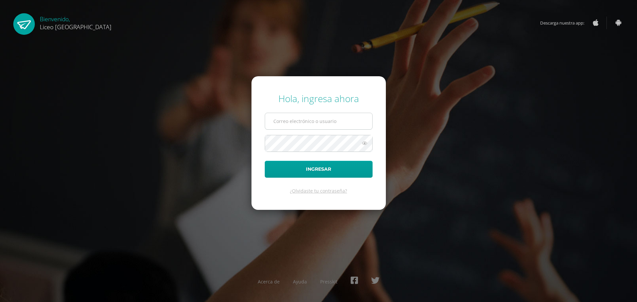
click at [285, 122] on input "text" at bounding box center [318, 121] width 107 height 16
type input "20192270"
click at [345, 168] on button "Ingresar" at bounding box center [319, 169] width 108 height 17
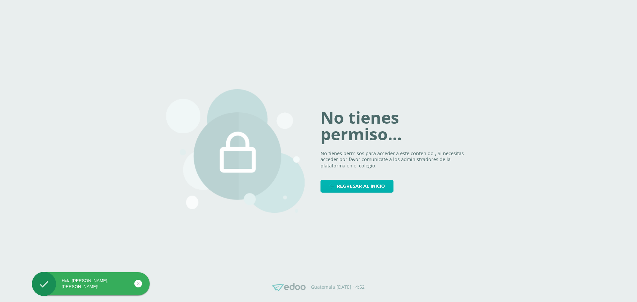
click at [357, 187] on span "Regresar al inicio" at bounding box center [361, 186] width 48 height 12
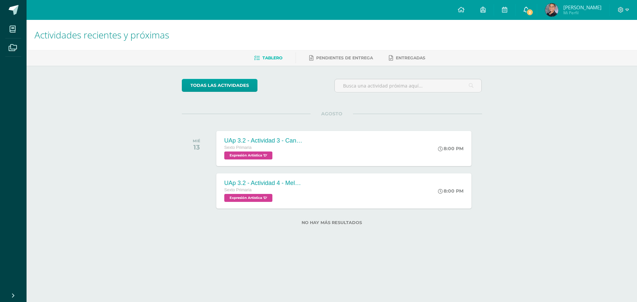
click at [528, 14] on span "2" at bounding box center [529, 12] width 7 height 7
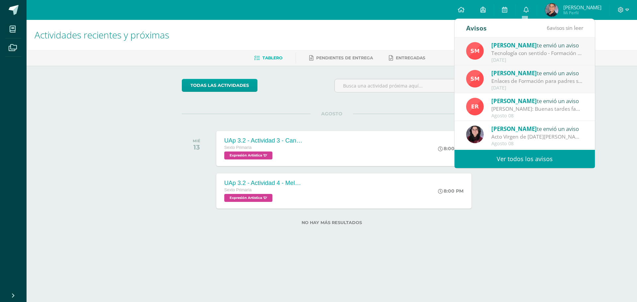
click at [569, 83] on div "Enlaces de Formación para padres sobre seguridad en el Uso del Ipad: Buena tard…" at bounding box center [538, 81] width 92 height 8
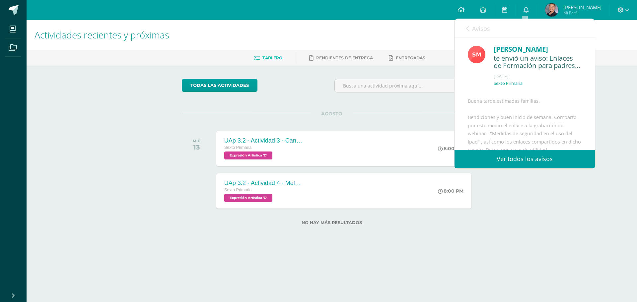
click at [469, 30] on icon at bounding box center [467, 28] width 3 height 5
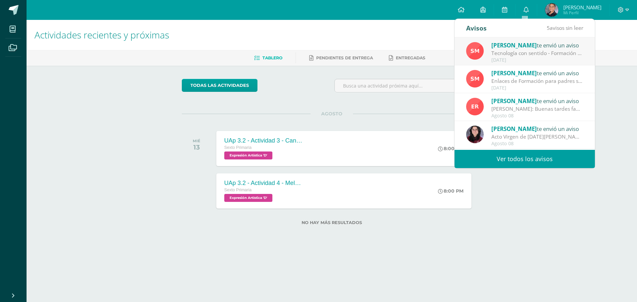
click at [481, 54] on img at bounding box center [475, 51] width 18 height 18
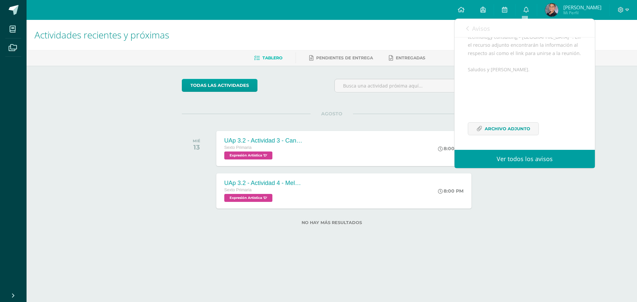
scroll to position [146, 0]
click at [527, 126] on span "Archivo Adjunto" at bounding box center [507, 129] width 45 height 12
click at [623, 9] on icon at bounding box center [621, 10] width 6 height 6
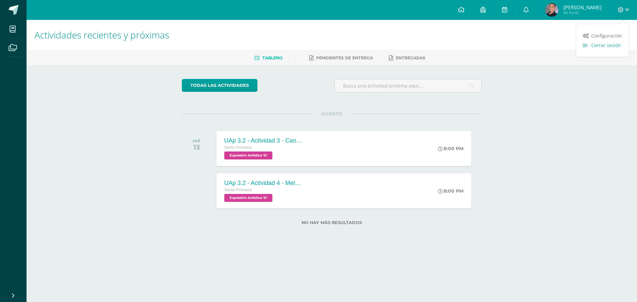
click at [613, 45] on span "Cerrar sesión" at bounding box center [607, 45] width 30 height 6
